Goal: Find specific page/section: Find specific page/section

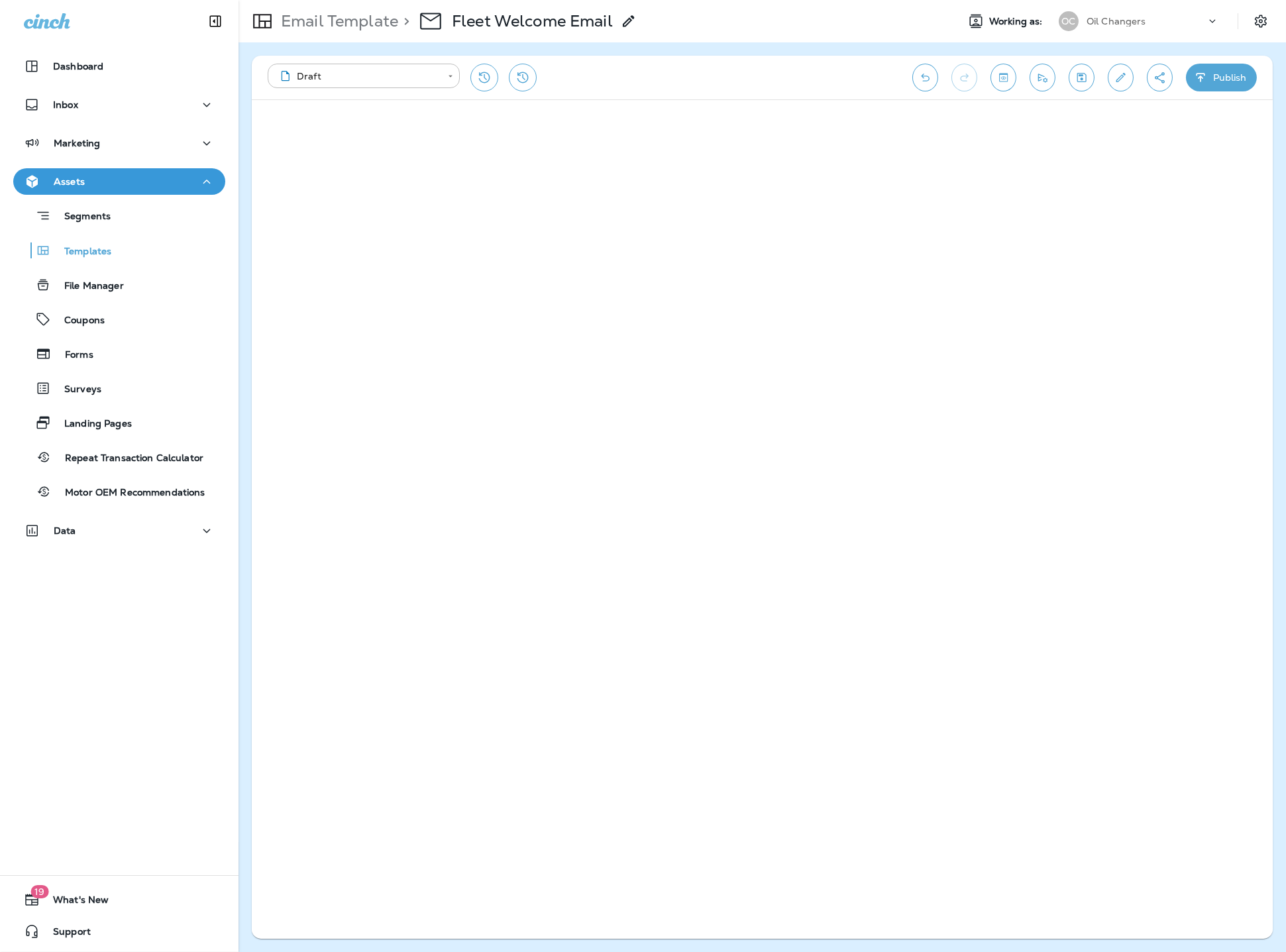
click at [1084, 78] on icon "Save" at bounding box center [1082, 77] width 14 height 13
click at [1007, 78] on icon "Toggle preview" at bounding box center [1004, 77] width 14 height 13
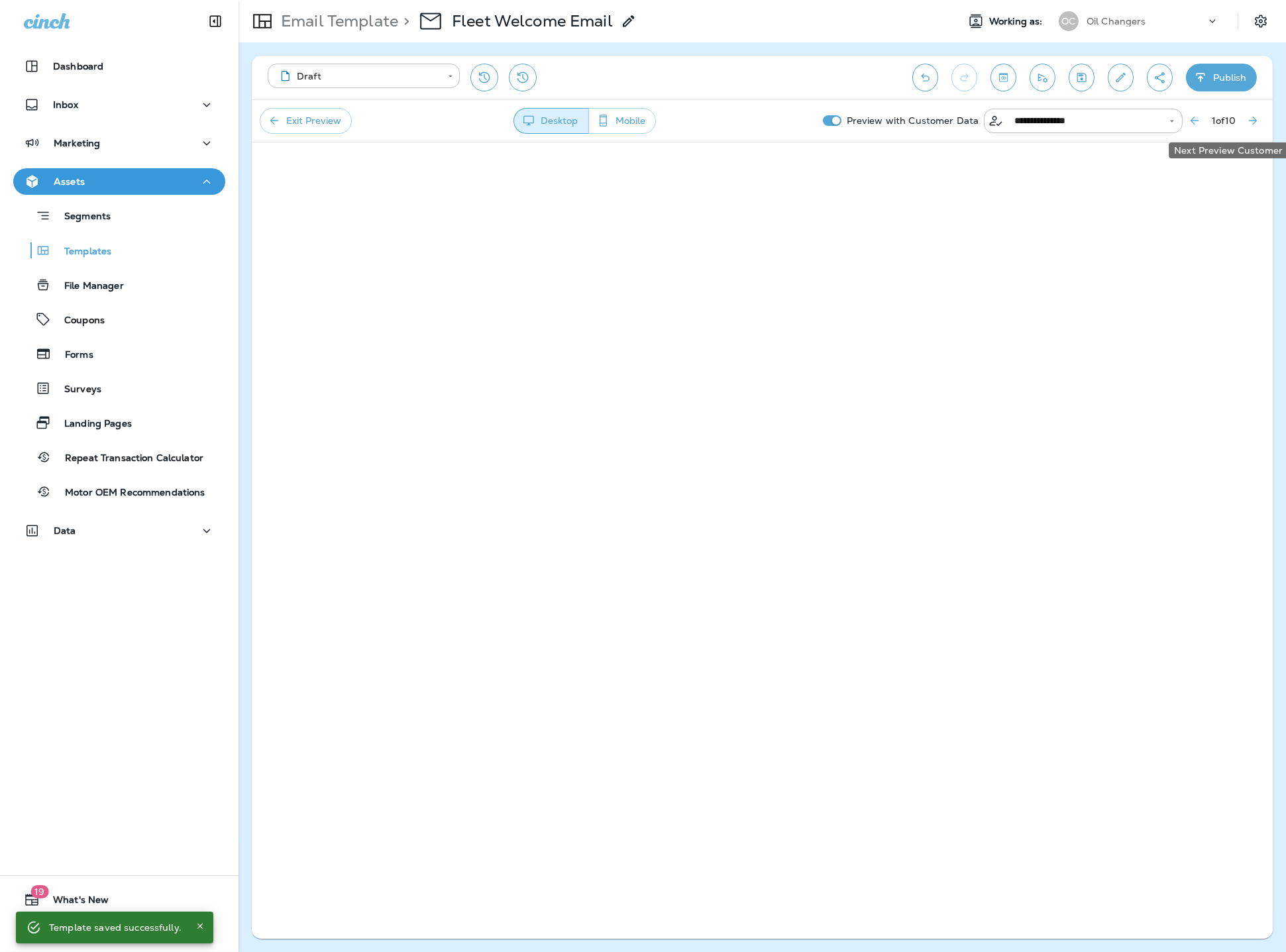
click at [1245, 116] on button "Next Preview Customer" at bounding box center [1253, 120] width 24 height 24
click at [297, 123] on button "Exit Preview" at bounding box center [306, 121] width 93 height 26
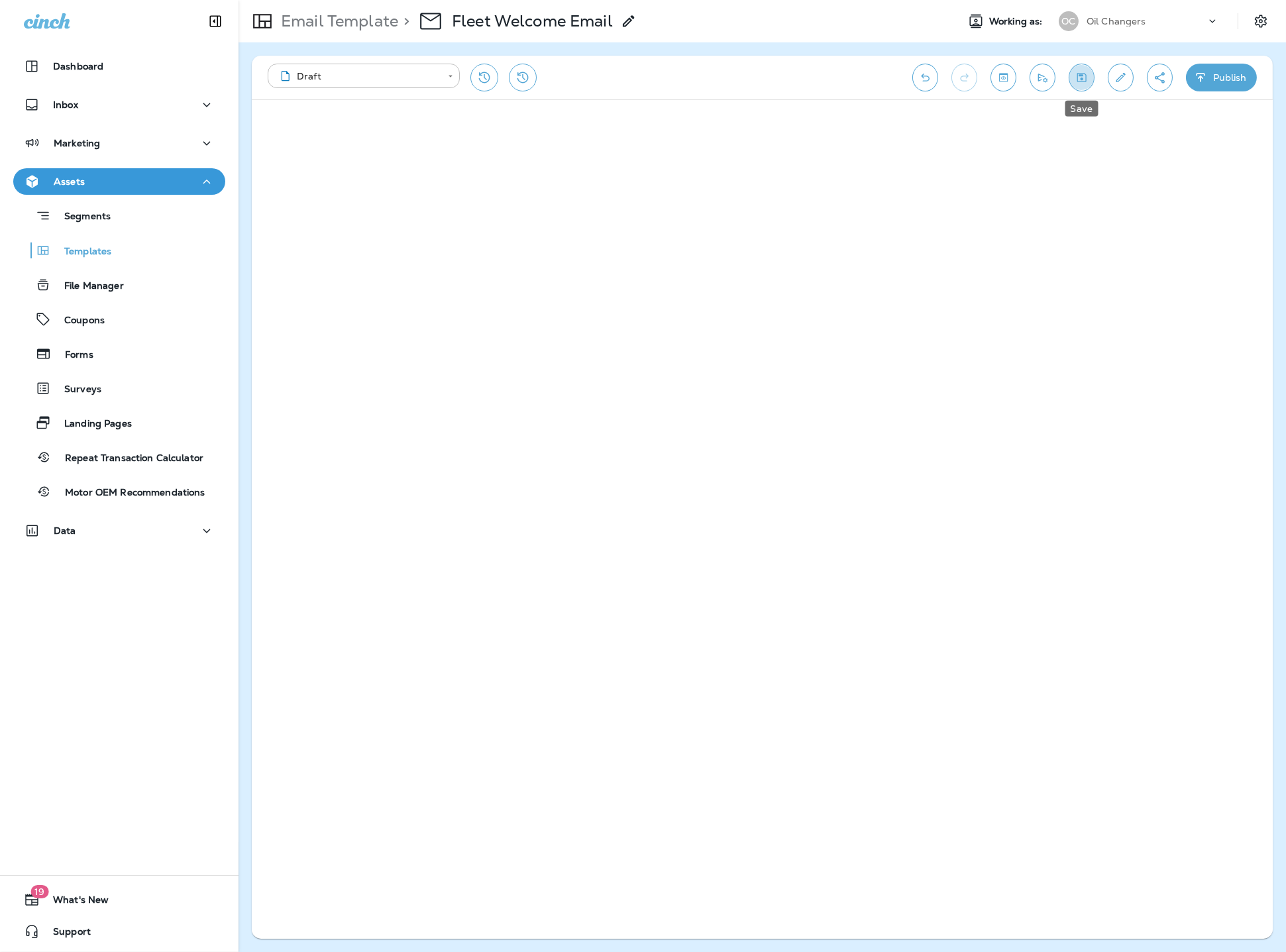
click at [1080, 84] on icon "Save" at bounding box center [1082, 77] width 14 height 13
click at [111, 255] on div "Templates" at bounding box center [119, 250] width 202 height 20
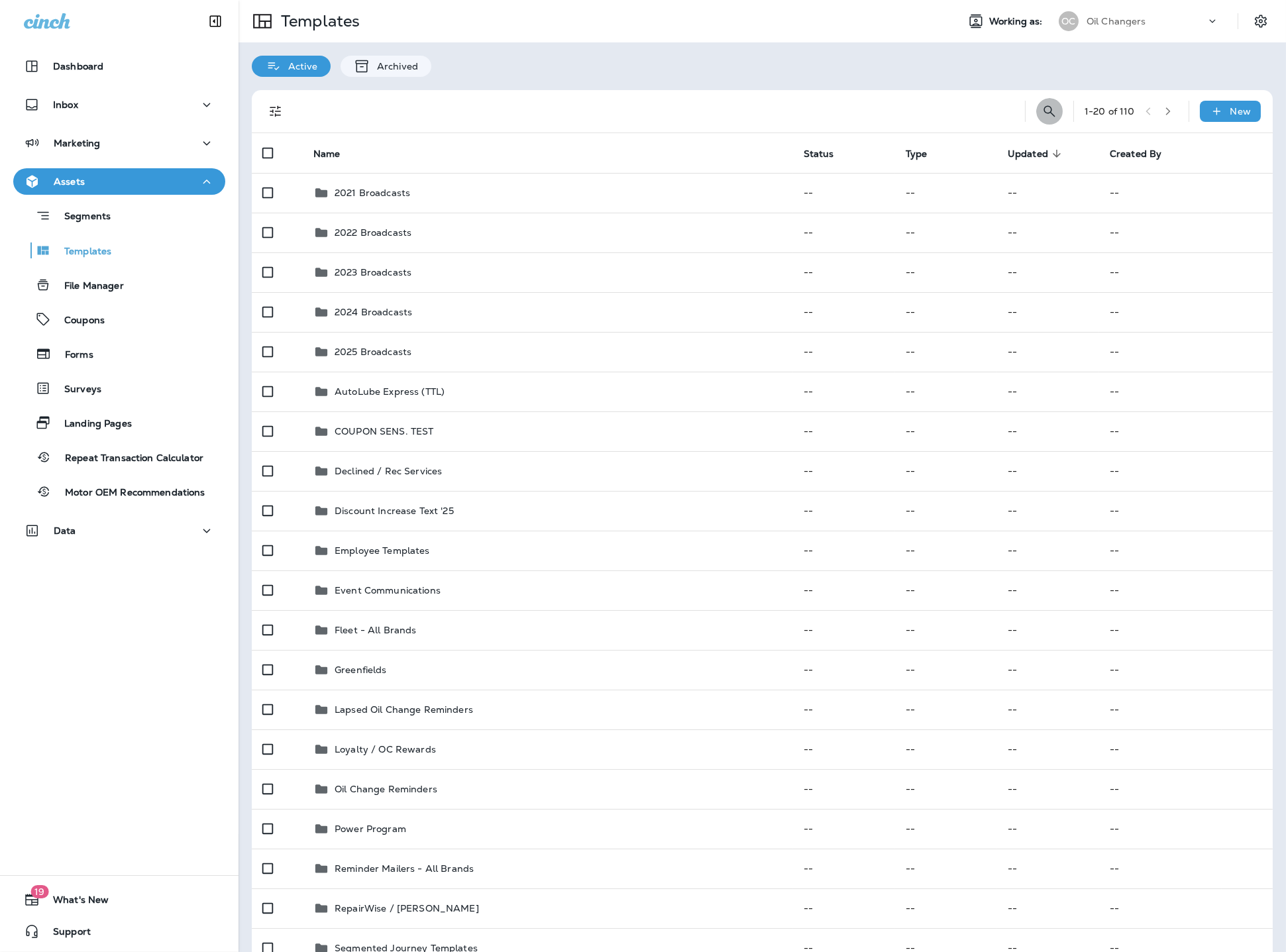
click at [1053, 111] on icon "Search Templates" at bounding box center [1050, 111] width 16 height 16
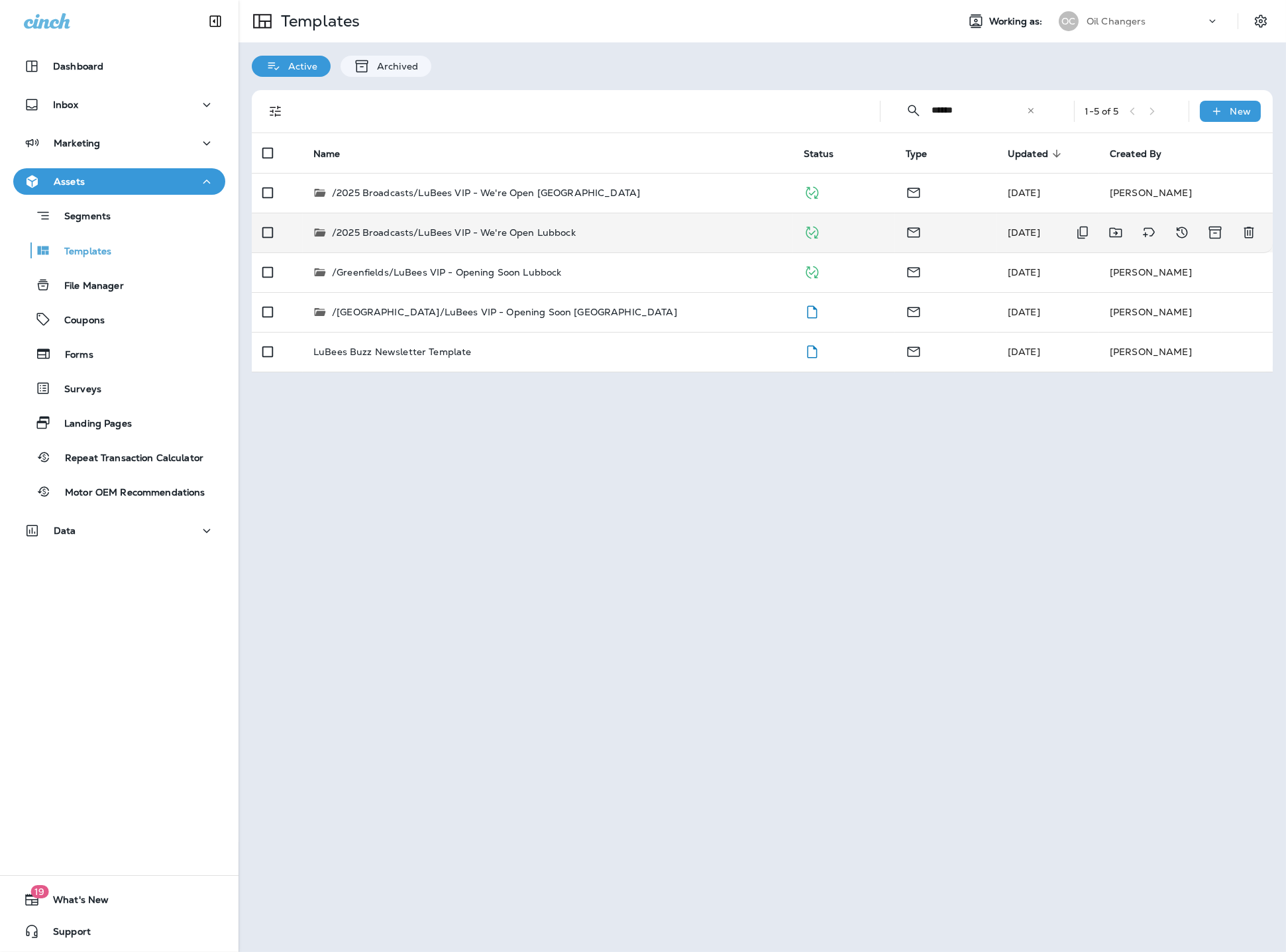
type input "******"
click at [618, 240] on td "/2025 Broadcasts/LuBees VIP - We're Open Lubbock" at bounding box center [548, 232] width 490 height 40
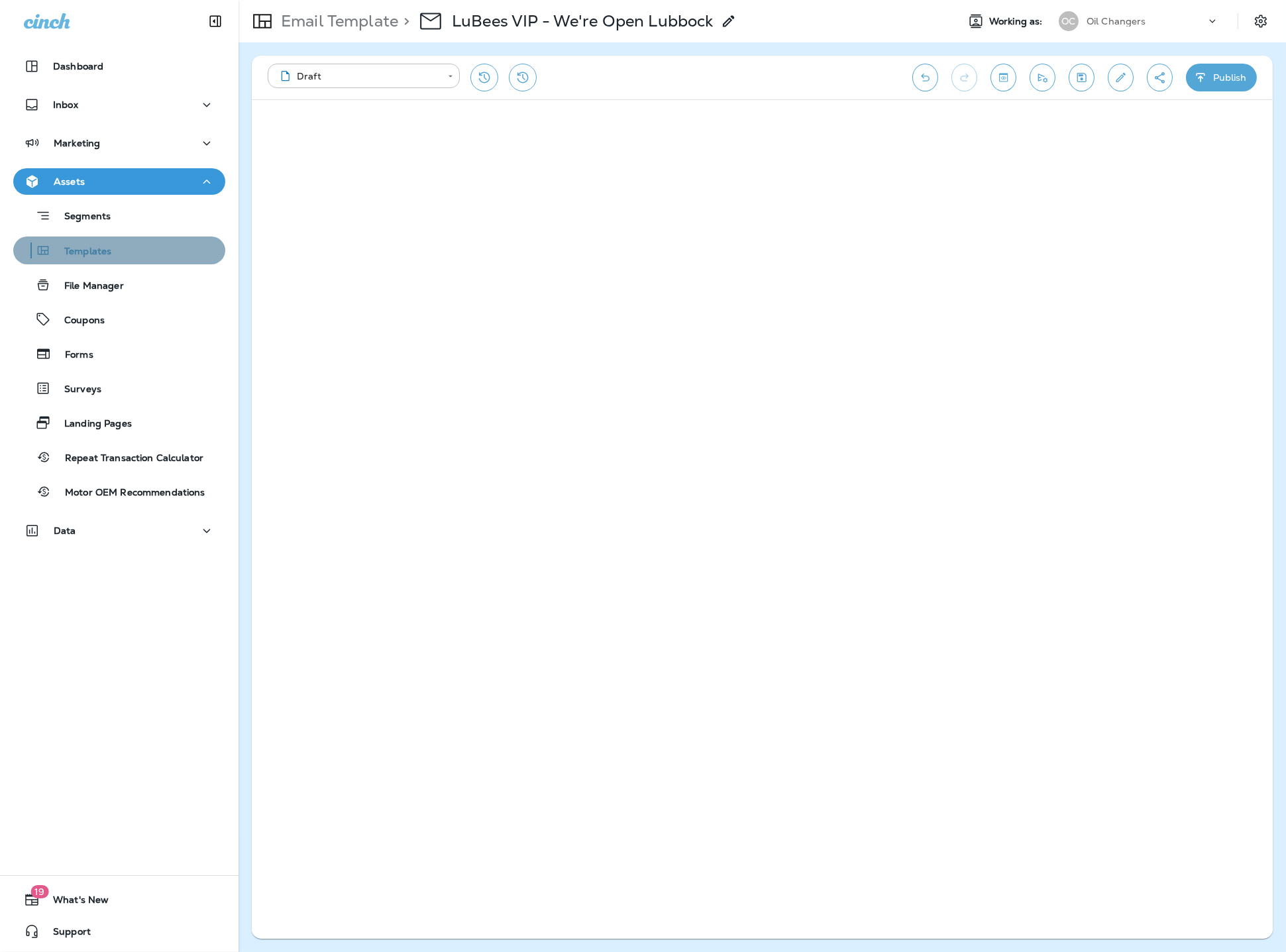
click at [112, 255] on div "Templates" at bounding box center [119, 250] width 202 height 20
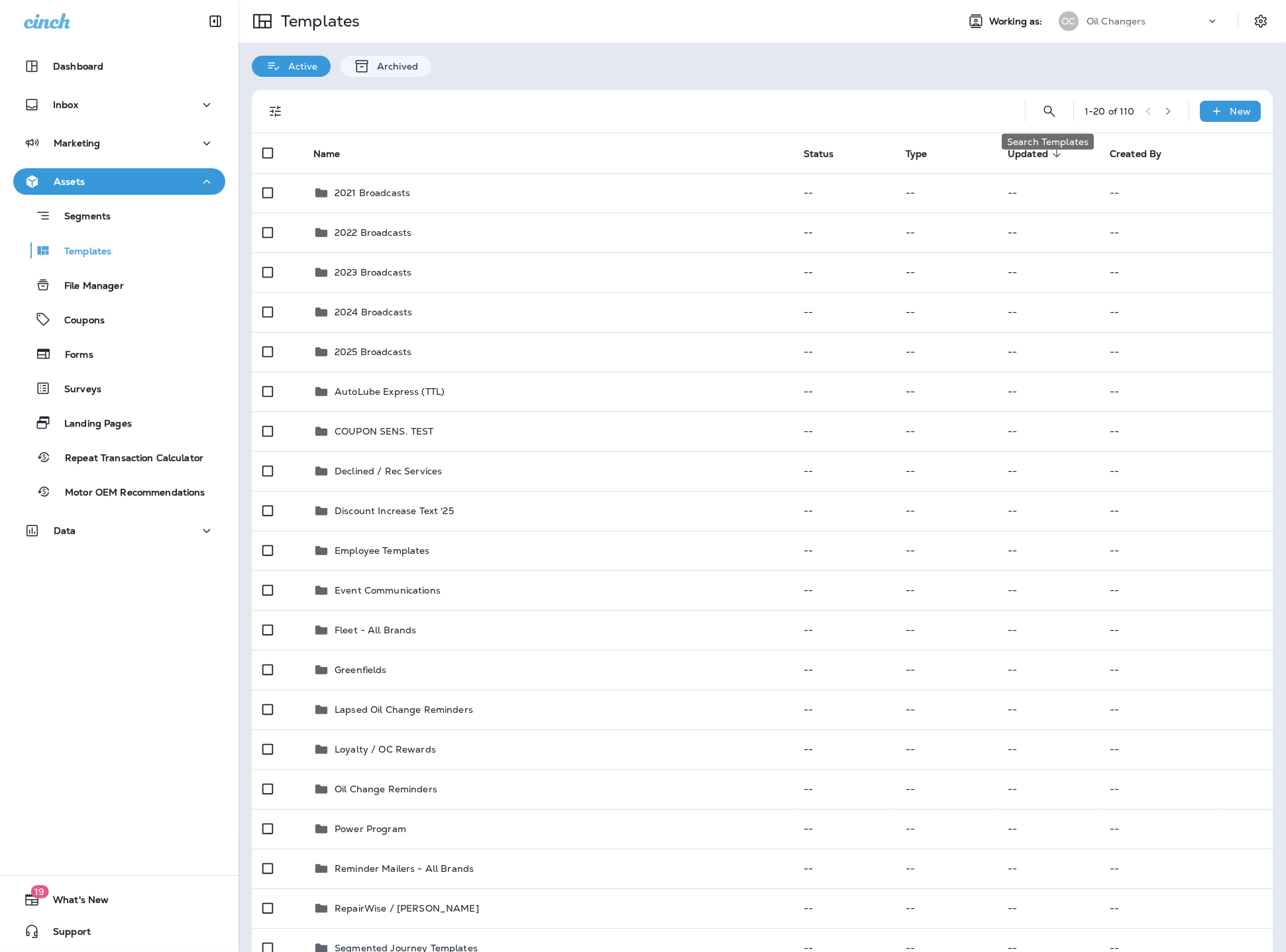
click at [1055, 112] on button "Search Templates" at bounding box center [1050, 111] width 26 height 26
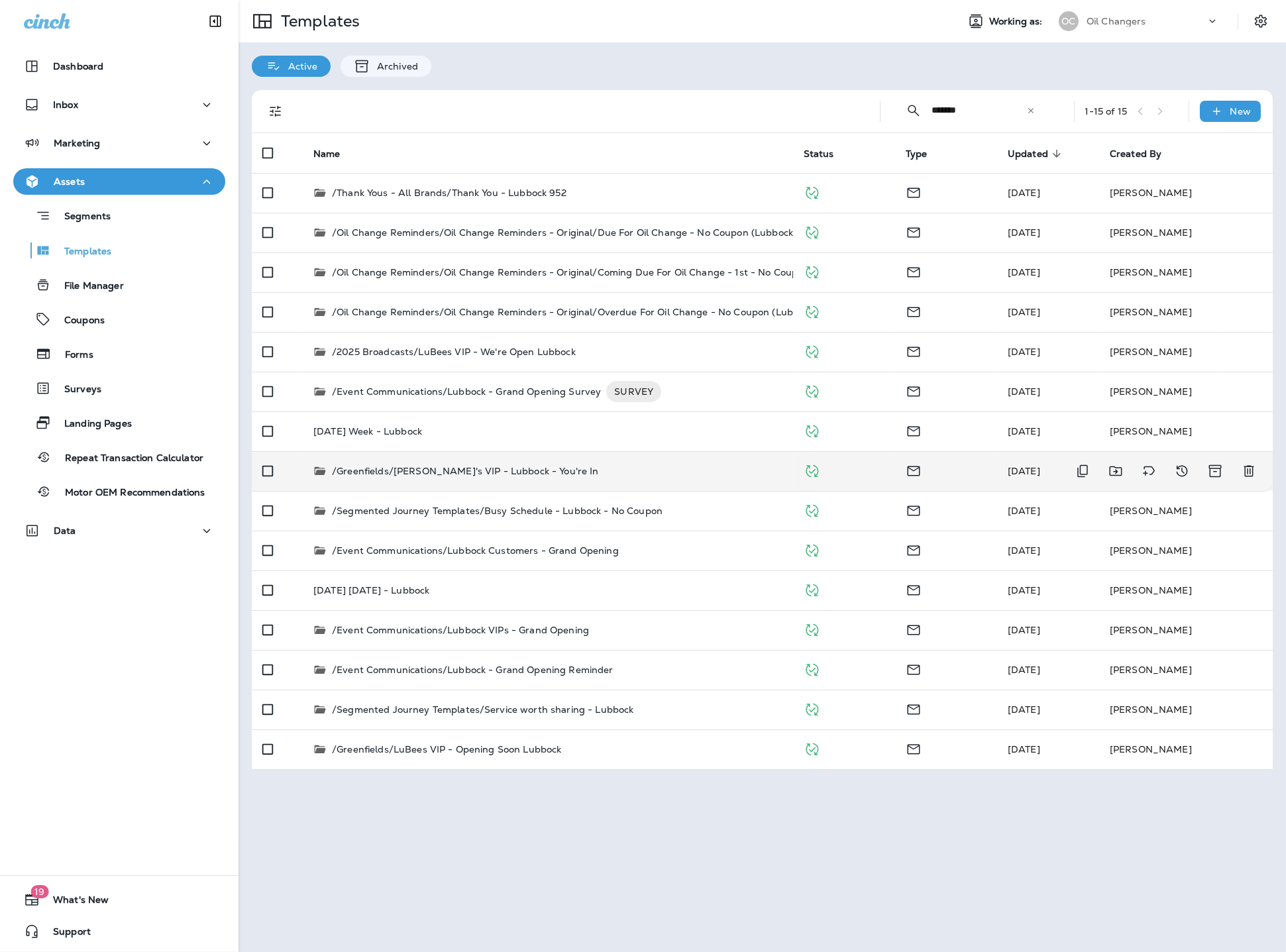
type input "*******"
click at [596, 472] on div "/Greenfields/[PERSON_NAME]'s VIP - Lubbock - You're In" at bounding box center [548, 471] width 469 height 13
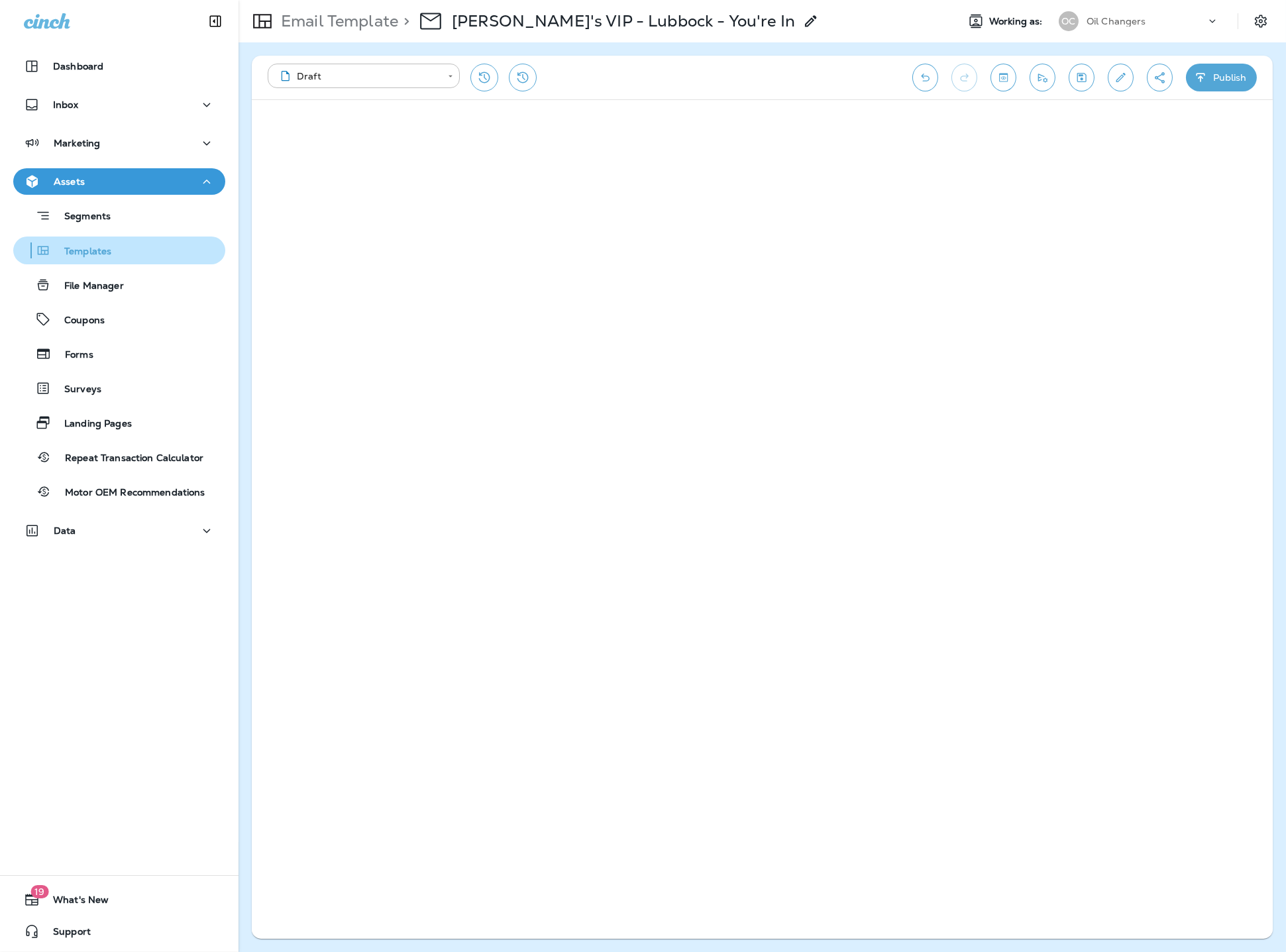
click at [122, 254] on div "Templates" at bounding box center [119, 250] width 202 height 20
